Goal: Task Accomplishment & Management: Use online tool/utility

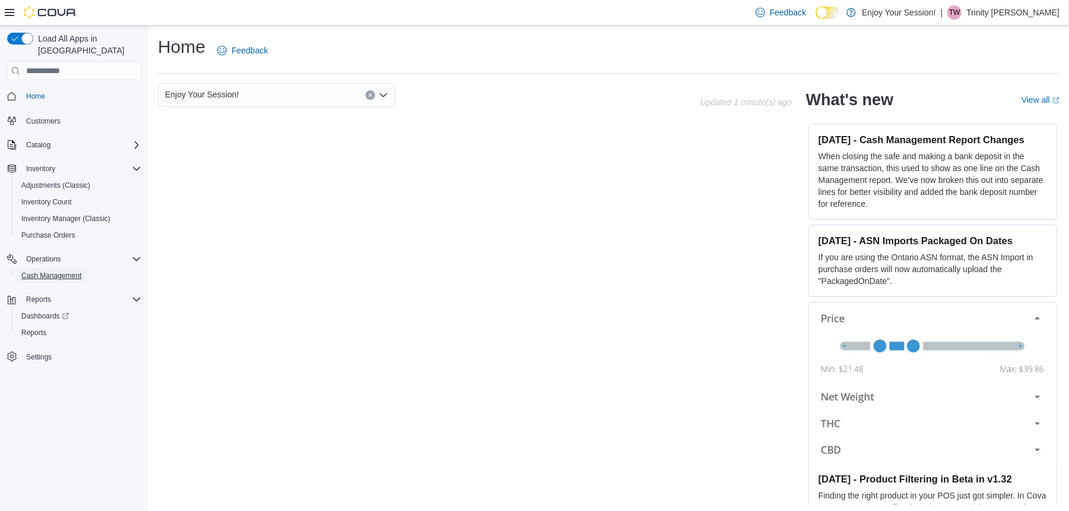
drag, startPoint x: 77, startPoint y: 265, endPoint x: 3, endPoint y: 338, distance: 104.1
click at [77, 271] on span "Cash Management" at bounding box center [51, 275] width 60 height 9
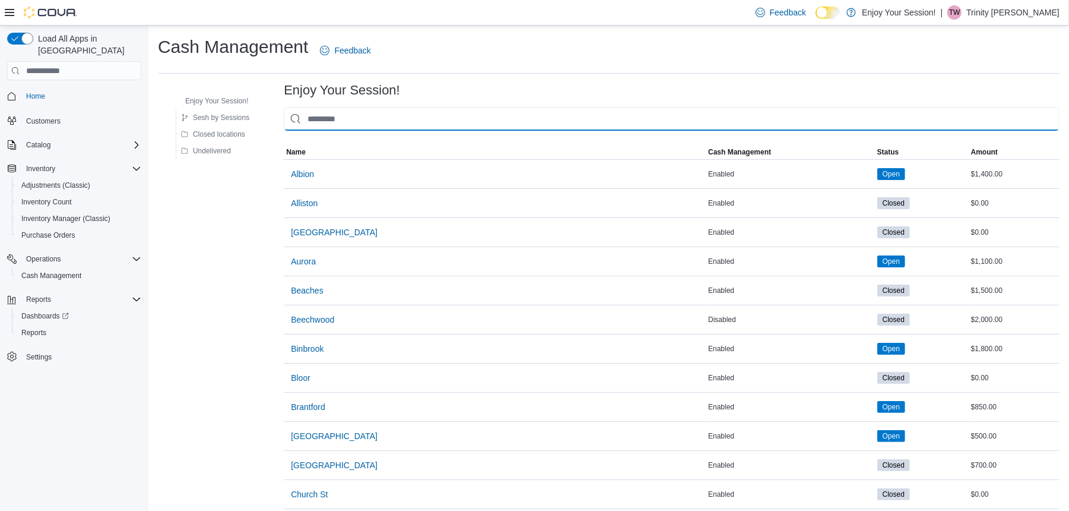
click at [318, 116] on input "This is a search bar. As you type, the results lower in the page will automatic…" at bounding box center [672, 119] width 776 height 24
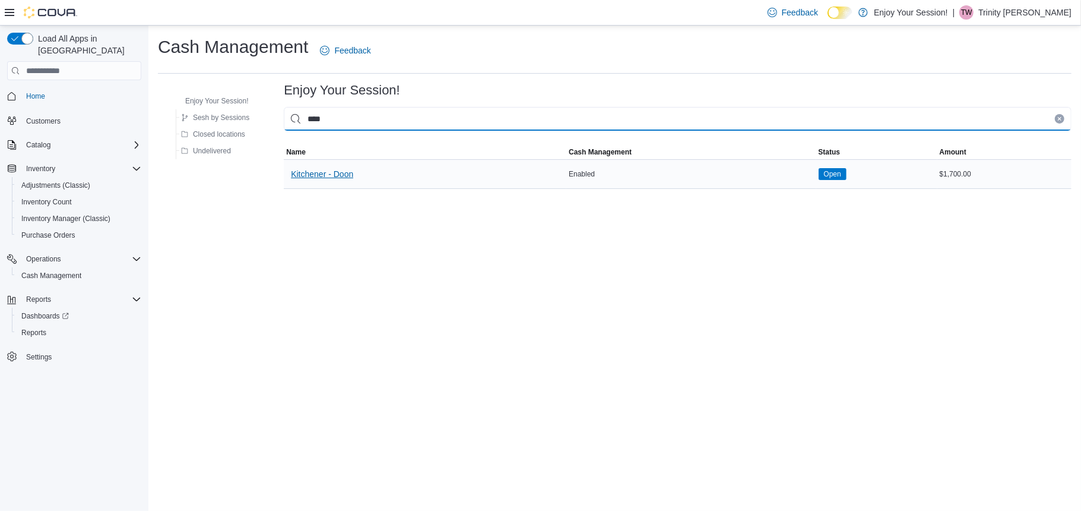
type input "****"
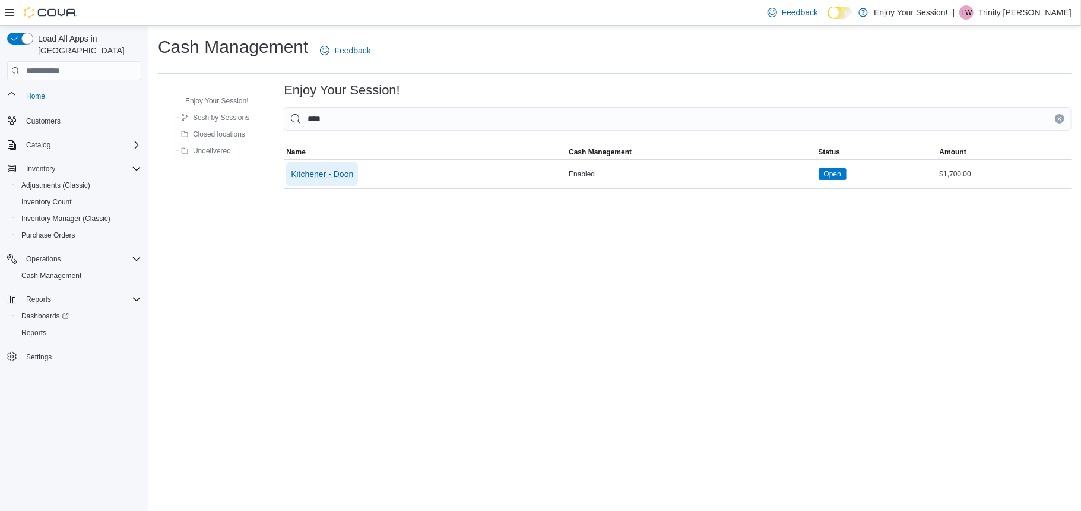
click at [333, 171] on span "Kitchener - Doon" at bounding box center [322, 174] width 62 height 12
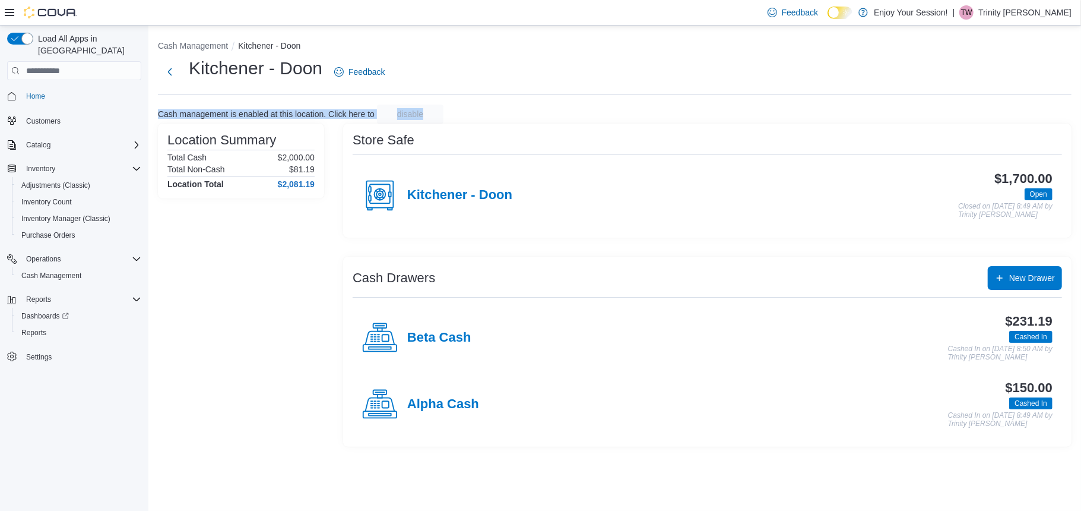
drag, startPoint x: 154, startPoint y: 107, endPoint x: 569, endPoint y: 97, distance: 414.5
click at [566, 97] on div "Cash Management Kitchener - Doon Kitchener - Doon Feedback Cash management is e…" at bounding box center [614, 241] width 933 height 430
click at [569, 96] on div "Cash Management Kitchener - Doon Kitchener - Doon Feedback Cash management is e…" at bounding box center [614, 241] width 933 height 430
drag, startPoint x: 155, startPoint y: 115, endPoint x: 298, endPoint y: 207, distance: 170.4
click at [298, 207] on div "Cash Management Kitchener - Doon Kitchener - Doon Feedback Cash management is e…" at bounding box center [614, 241] width 933 height 430
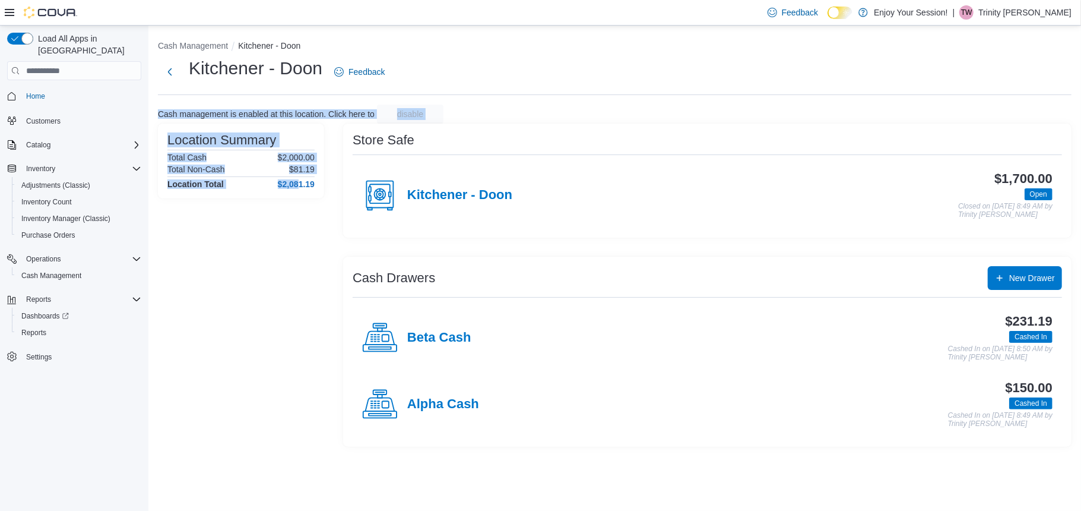
click at [298, 207] on div "Location Summary Total Cash $2,000.00 Total Non-Cash $81.19 Location Total $2,0…" at bounding box center [241, 284] width 166 height 323
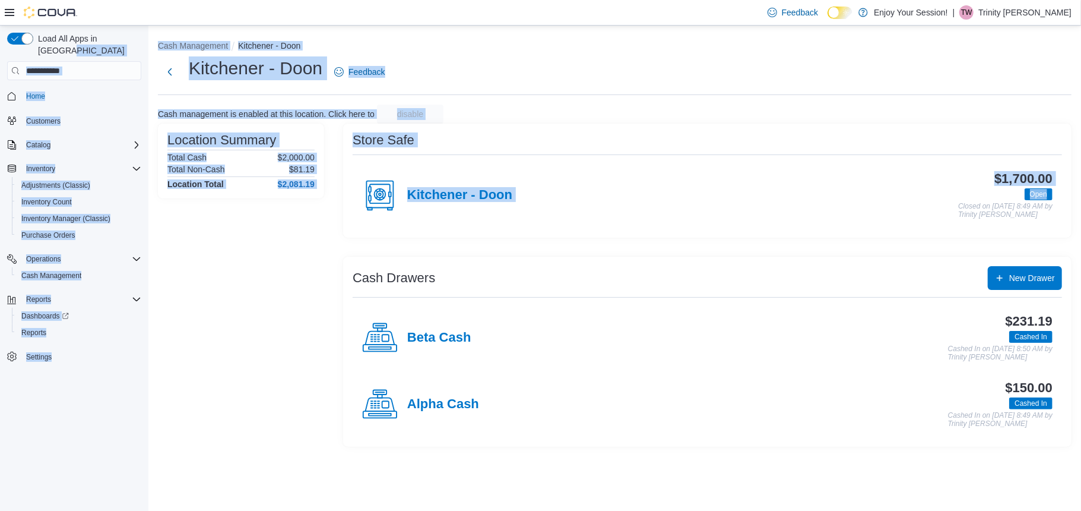
drag, startPoint x: 140, startPoint y: 28, endPoint x: 690, endPoint y: 163, distance: 565.9
click at [690, 163] on div "Load All Apps in New Hub Home Customers Catalog Inventory Adjustments (Classic)…" at bounding box center [540, 268] width 1081 height 485
click at [560, 65] on div "Kitchener - Doon Feedback" at bounding box center [615, 71] width 914 height 31
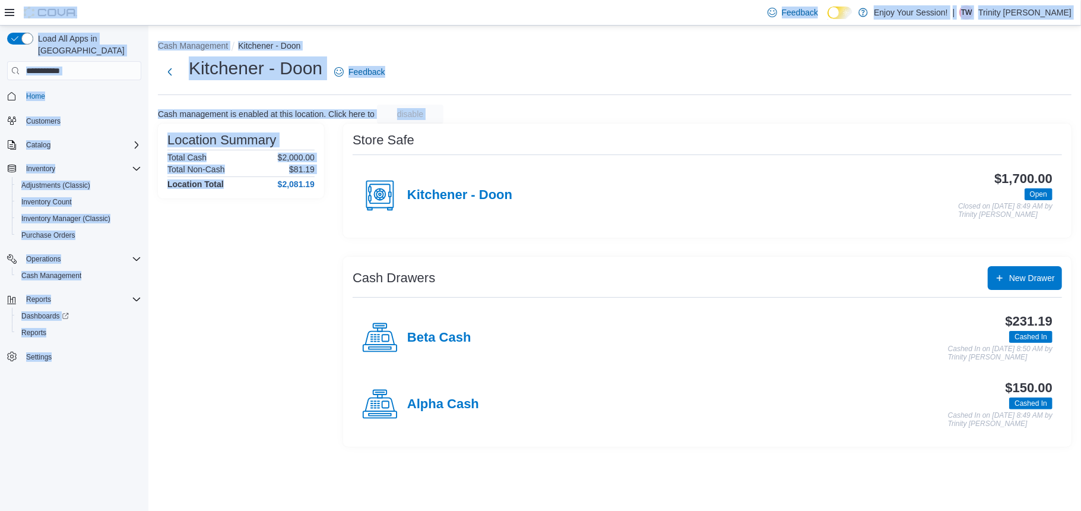
drag, startPoint x: 157, startPoint y: 20, endPoint x: 241, endPoint y: 245, distance: 239.5
click at [241, 245] on div "Feedback Dark Mode Enjoy Your Session! | TW Trinity Walker Load All Apps in New…" at bounding box center [540, 255] width 1081 height 511
click at [241, 245] on div "Location Summary Total Cash $2,000.00 Total Non-Cash $81.19 Location Total $2,0…" at bounding box center [241, 284] width 166 height 323
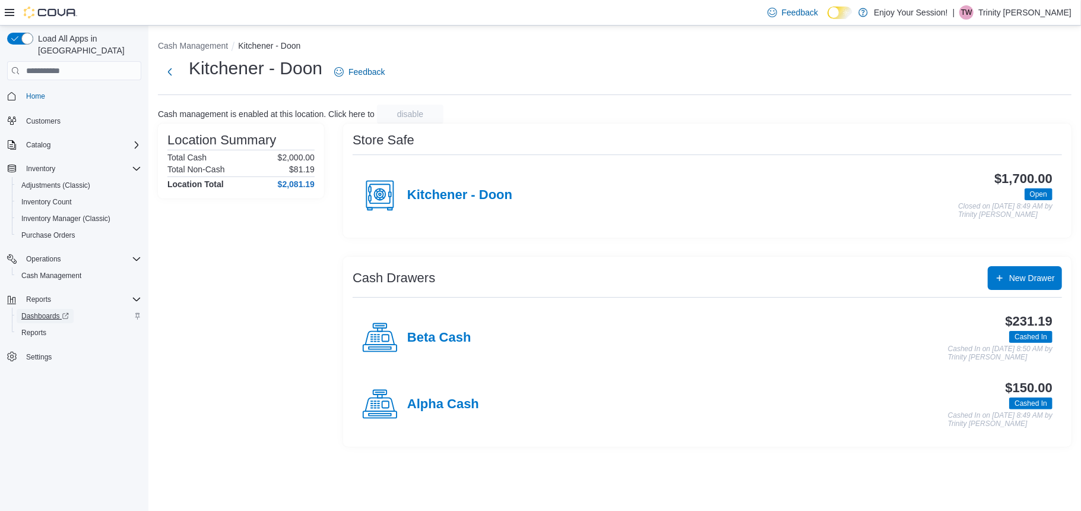
click at [56, 311] on span "Dashboards" at bounding box center [44, 315] width 47 height 9
